Goal: Task Accomplishment & Management: Manage account settings

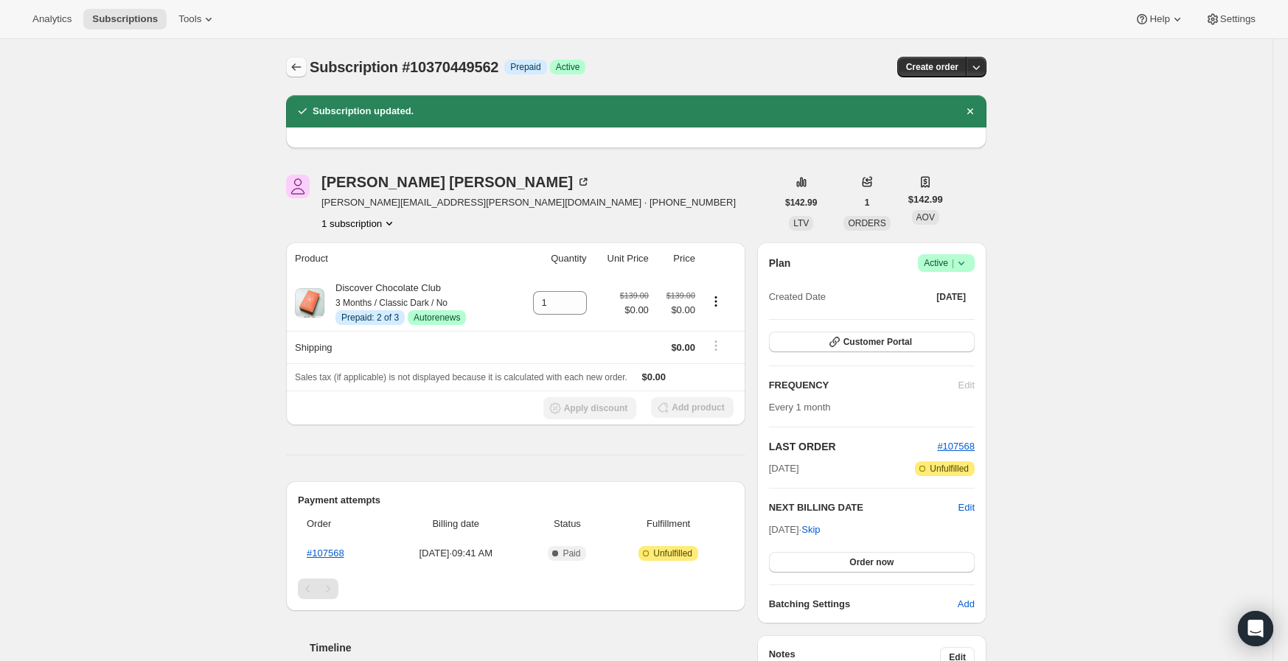
click at [297, 70] on icon "Subscriptions" at bounding box center [296, 67] width 15 height 15
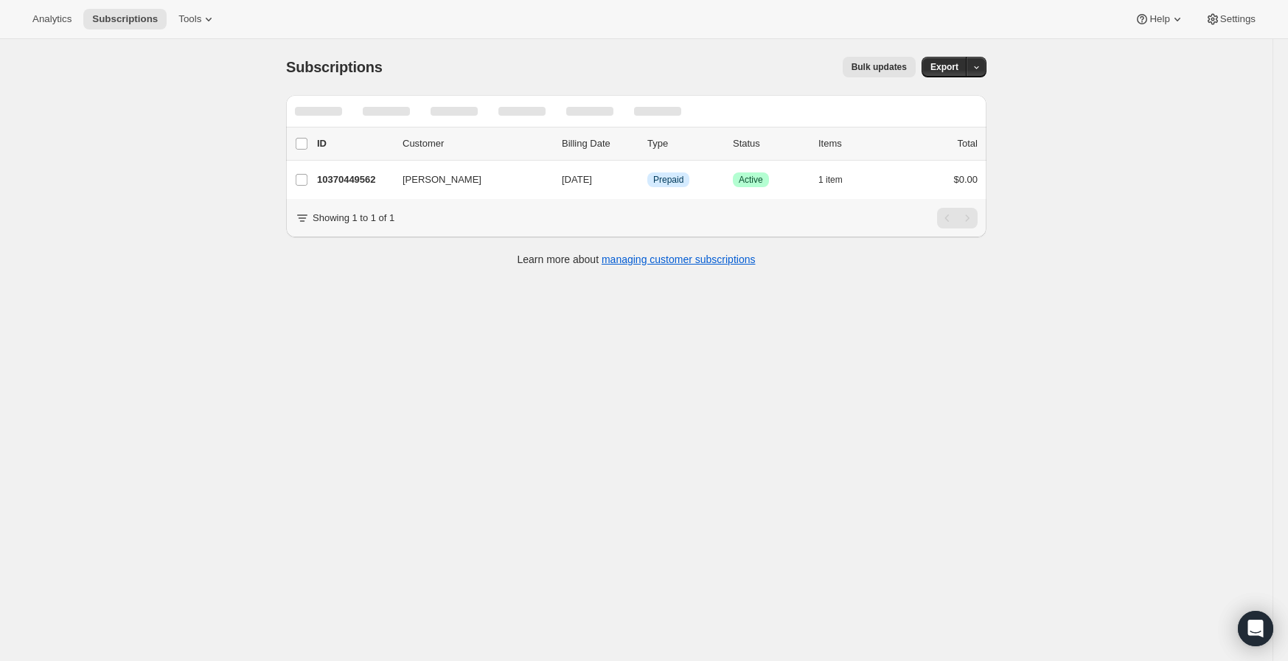
click at [151, 100] on div "Subscriptions. This page is ready Subscriptions Bulk updates More actions Bulk …" at bounding box center [636, 369] width 1272 height 661
click at [903, 119] on button "Search and filter results" at bounding box center [909, 111] width 35 height 21
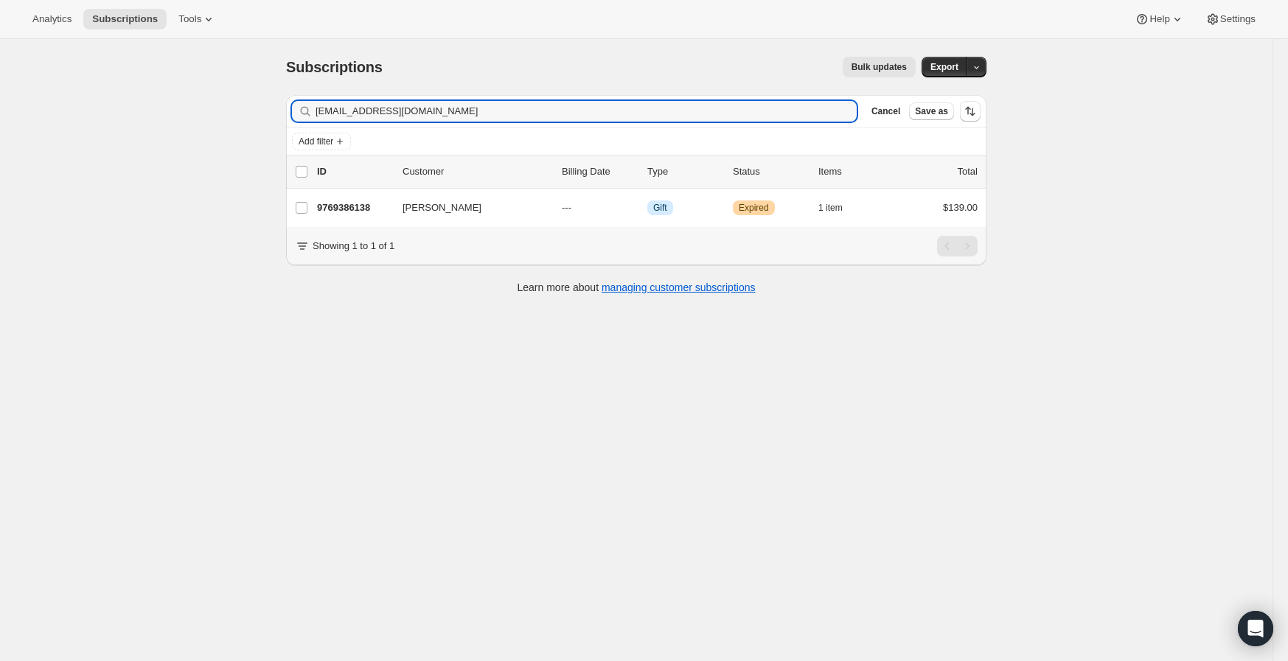
type input "[EMAIL_ADDRESS][DOMAIN_NAME]"
click at [273, 326] on div "Subscriptions. This page is ready Subscriptions Bulk updates More actions Bulk …" at bounding box center [636, 369] width 1272 height 661
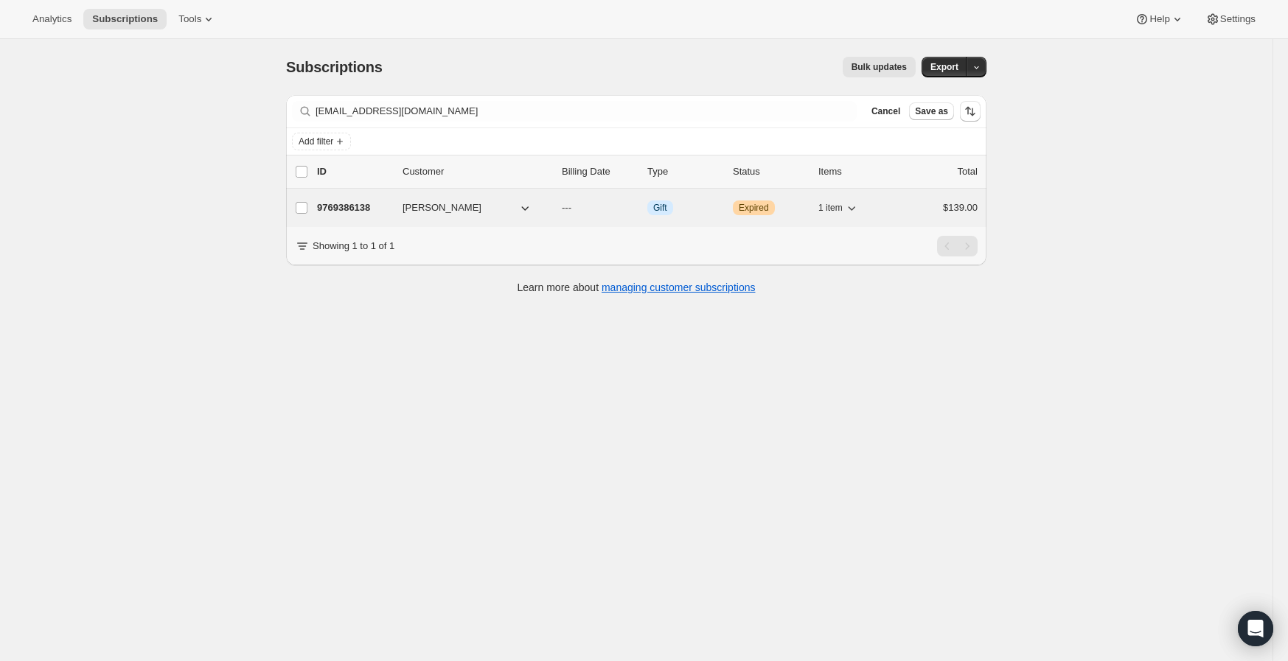
click at [344, 211] on p "9769386138" at bounding box center [354, 208] width 74 height 15
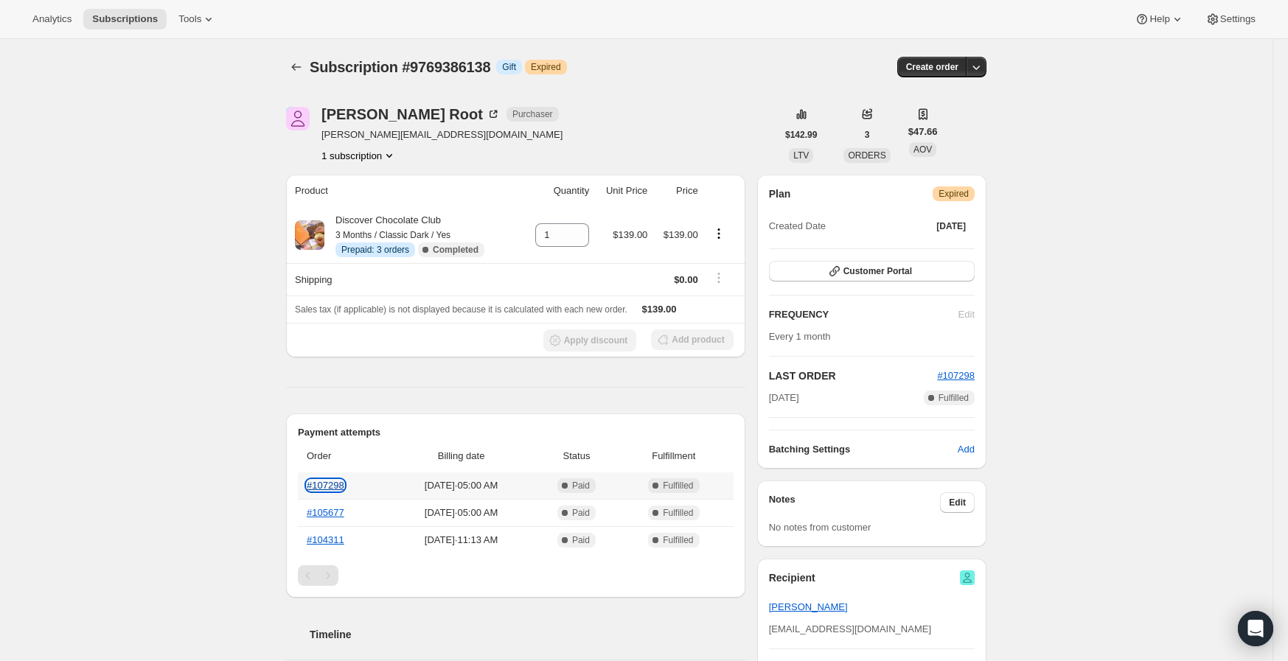
click at [336, 488] on link "#107298" at bounding box center [326, 485] width 38 height 11
